Goal: Communication & Community: Share content

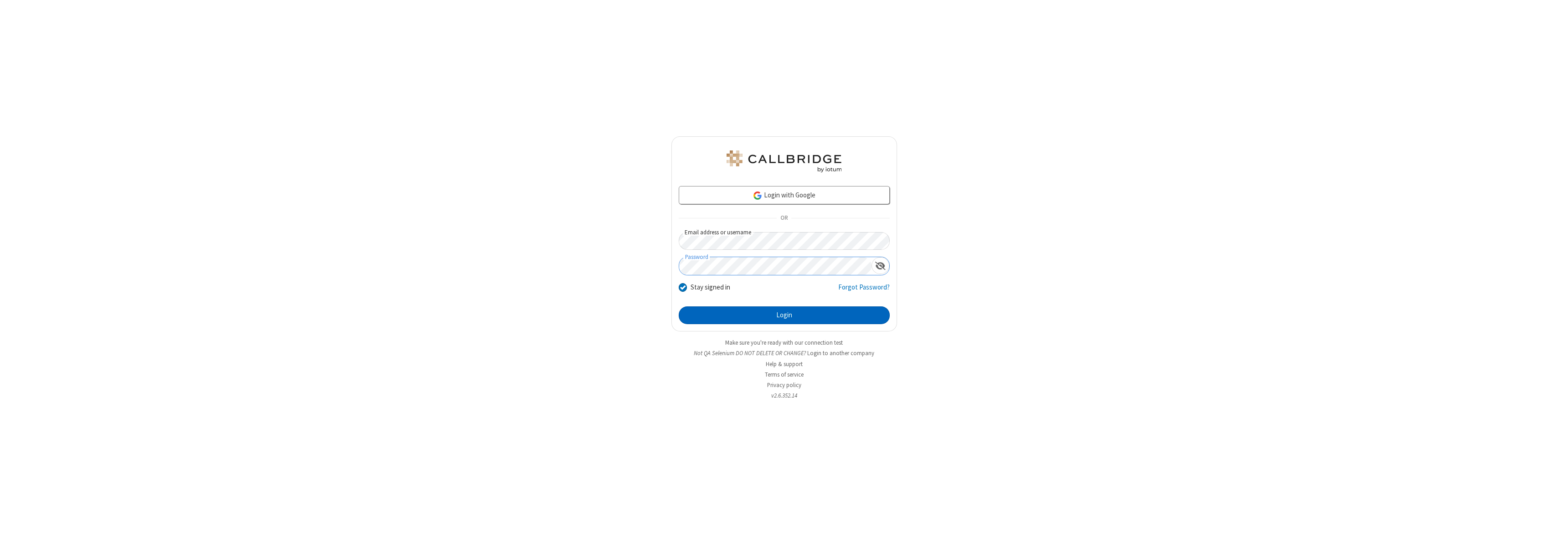
click at [784, 315] on button "Login" at bounding box center [783, 315] width 211 height 19
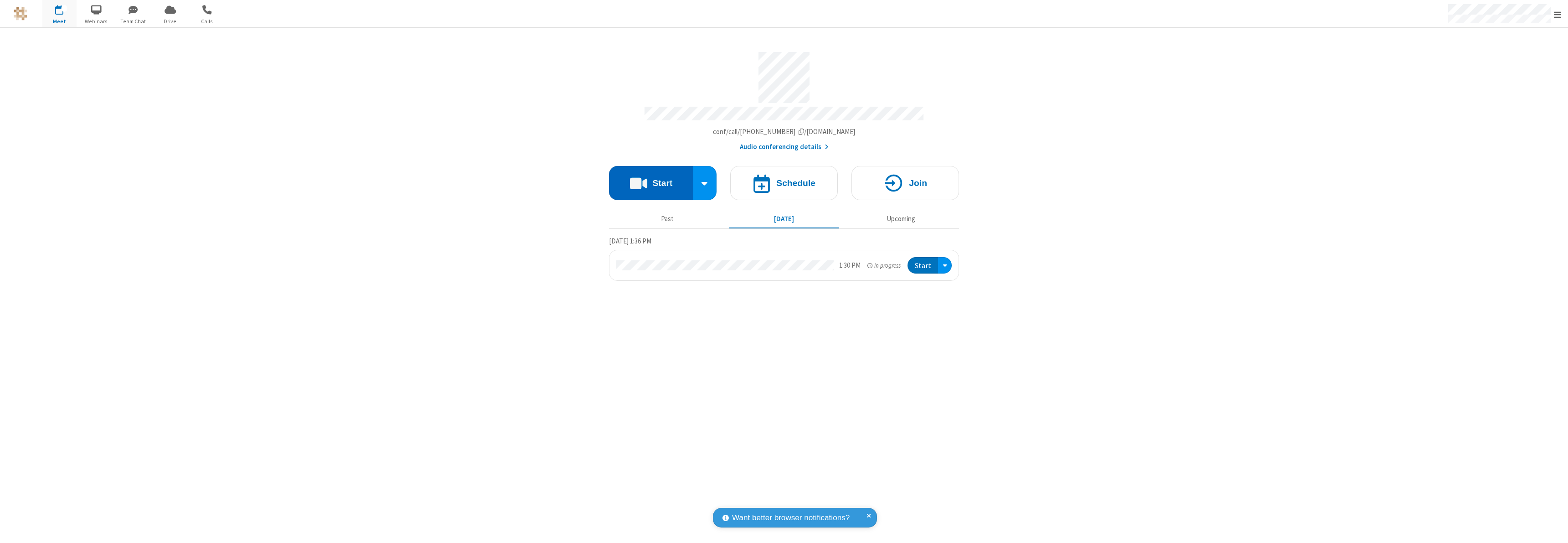
click at [651, 179] on button "Start" at bounding box center [651, 183] width 84 height 34
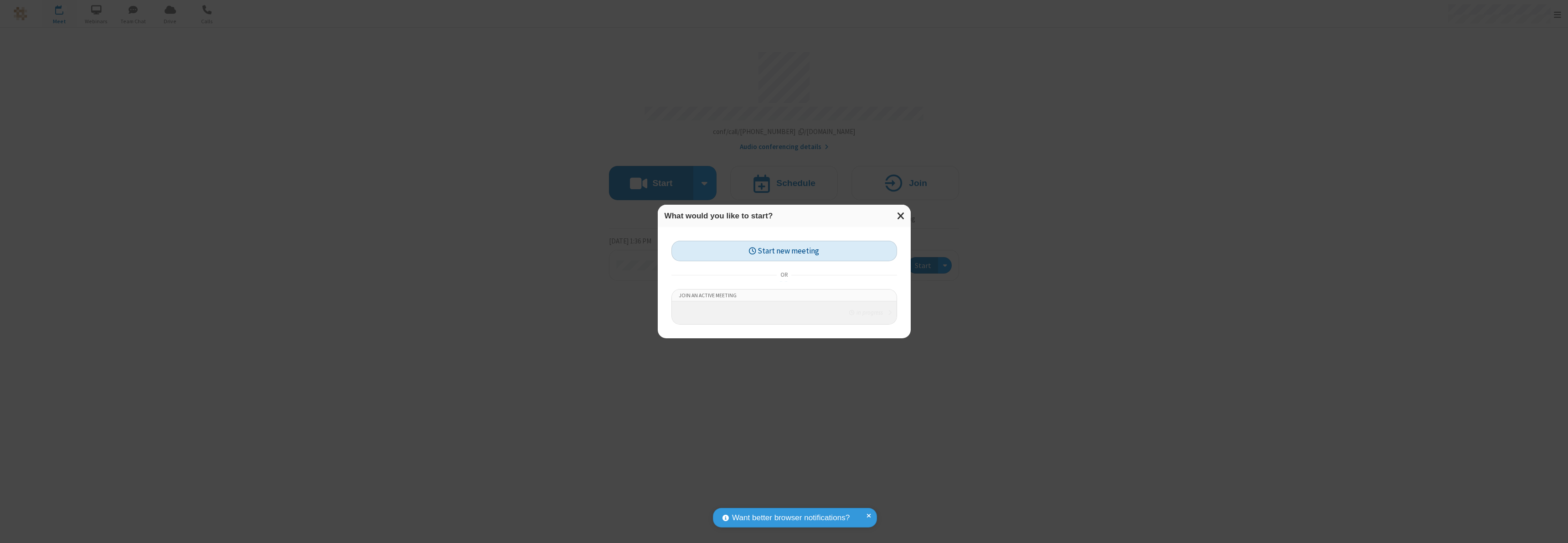
click at [784, 249] on button "Start new meeting" at bounding box center [783, 250] width 225 height 20
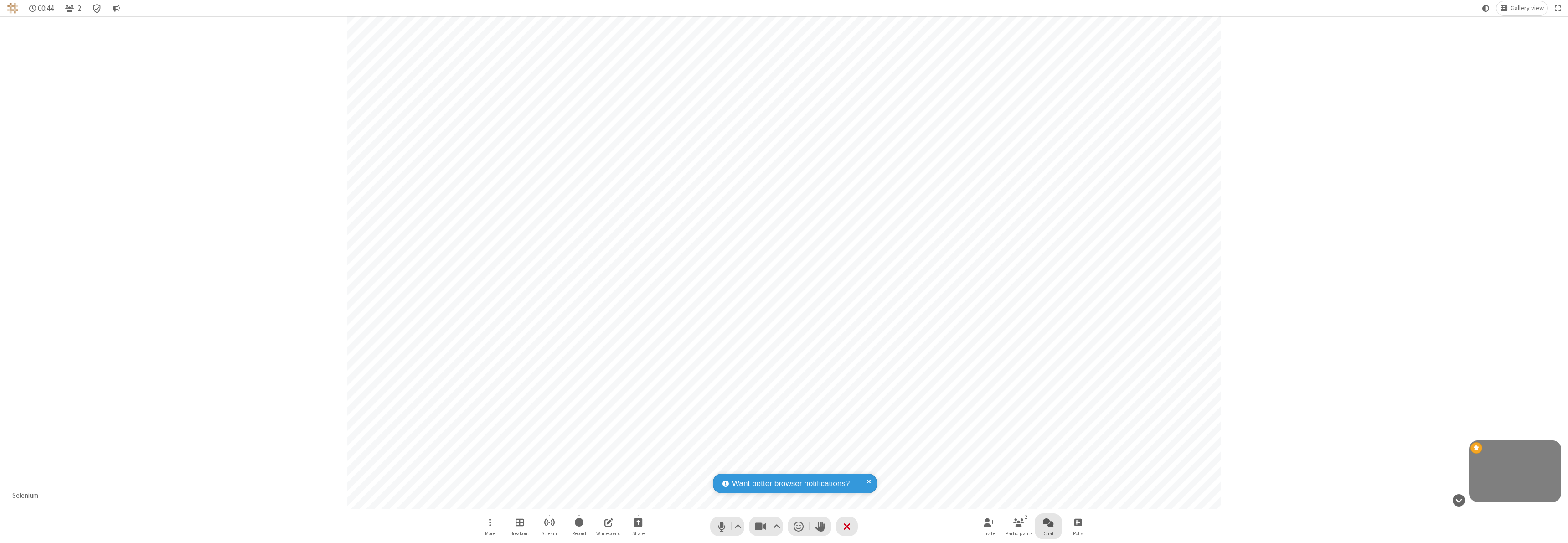
click at [1048, 522] on span "Open chat" at bounding box center [1048, 523] width 11 height 11
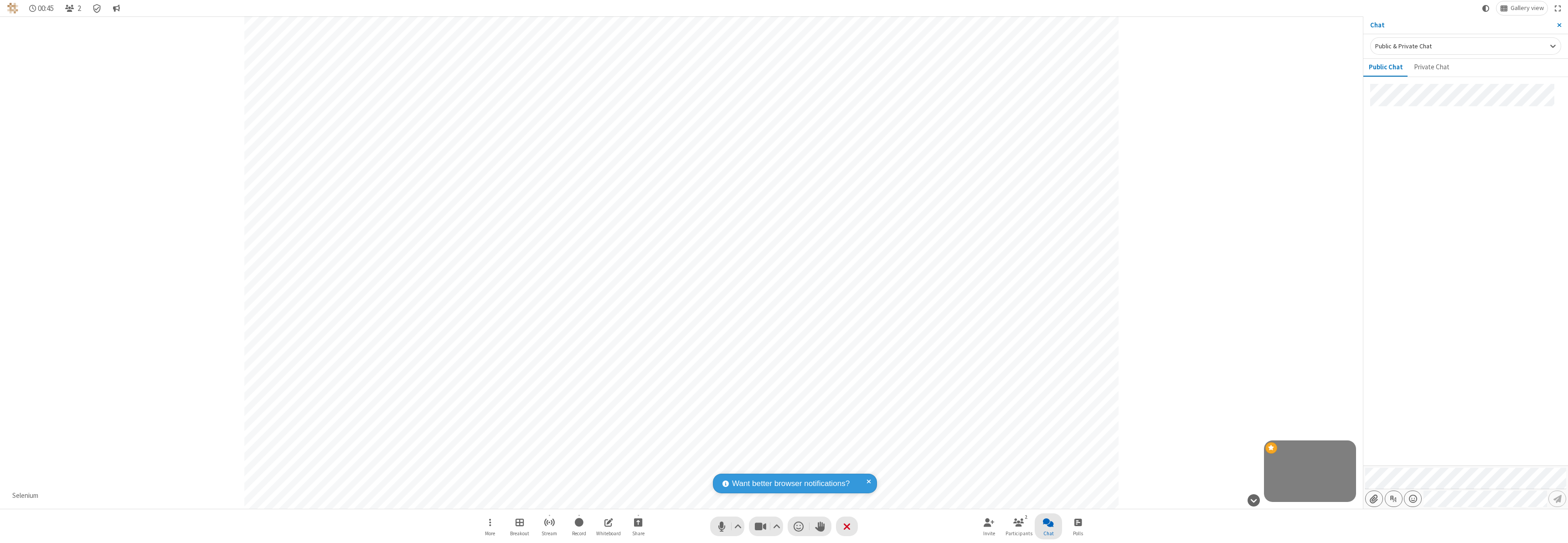
type input "C:\fakepath\doc_test.docx"
